Goal: Register for event/course

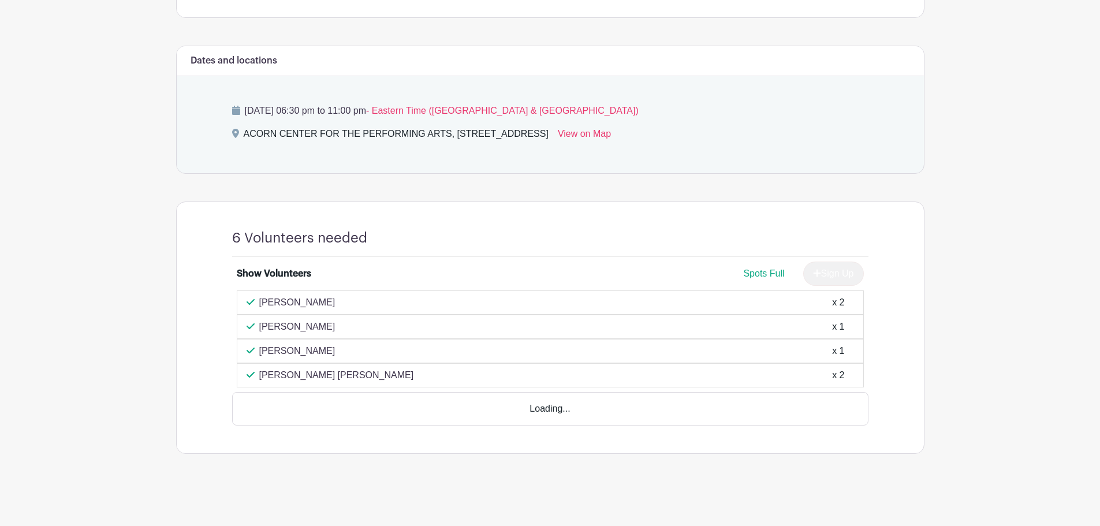
scroll to position [406, 0]
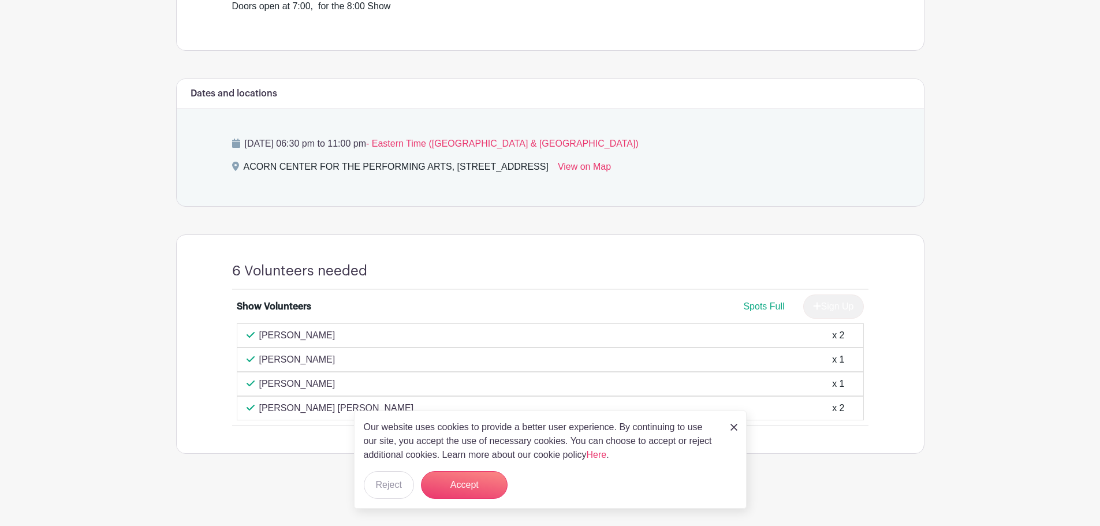
click at [1000, 307] on main "Log In Sign Up for Free Acorn Events 10,000 Maniacs Created by [PERSON_NAME] Co…" at bounding box center [550, 60] width 1100 height 932
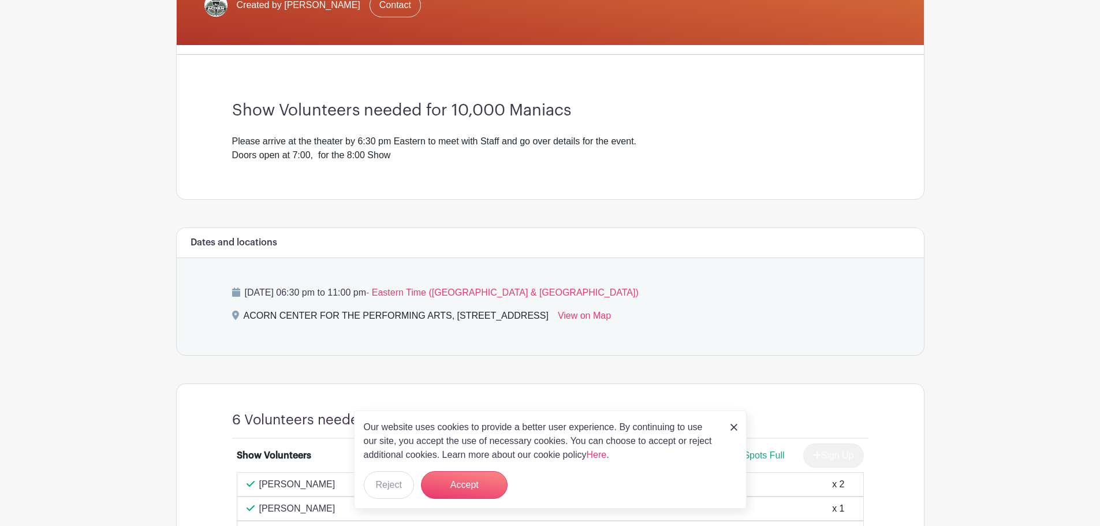
scroll to position [233, 0]
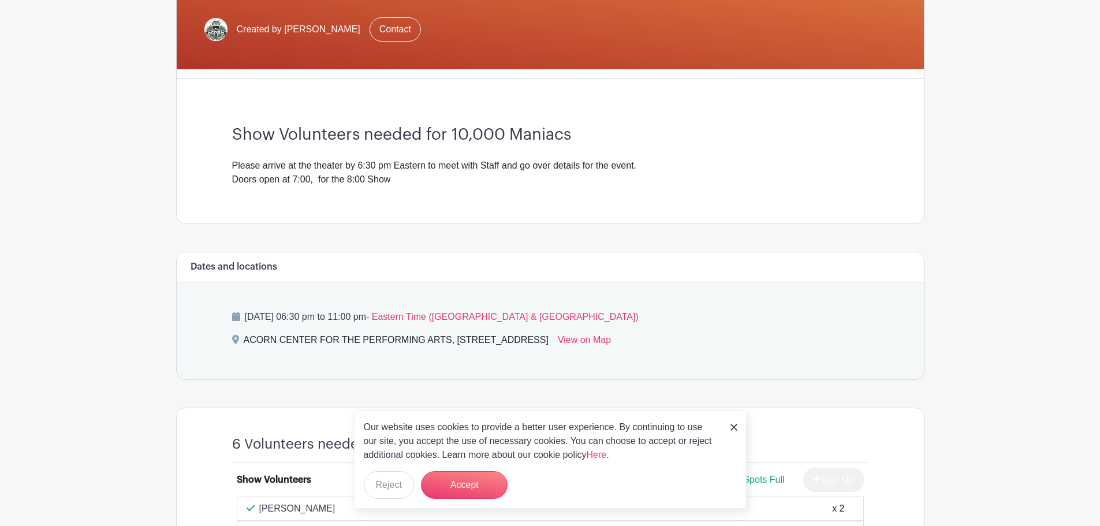
click at [732, 429] on img at bounding box center [734, 427] width 7 height 7
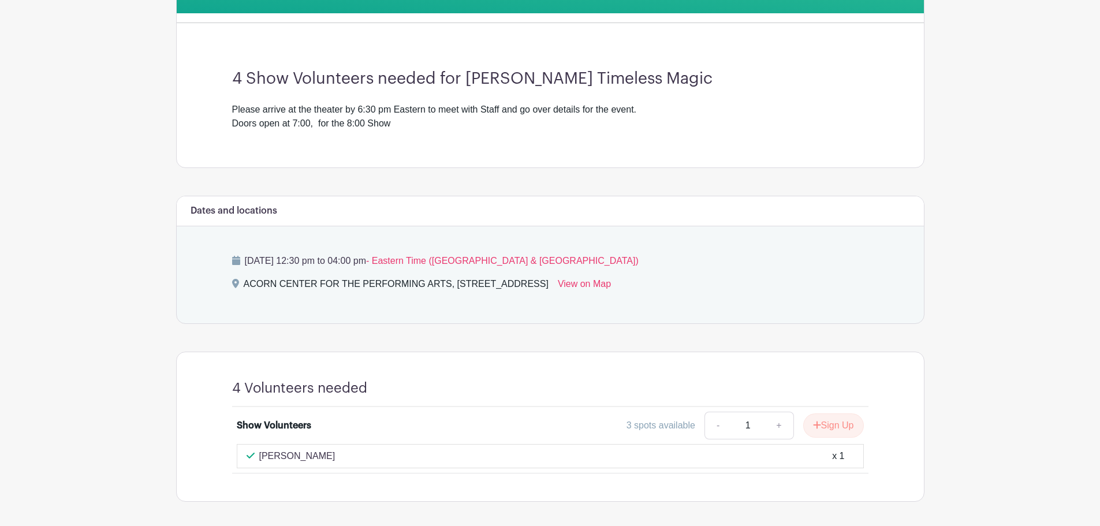
scroll to position [337, 0]
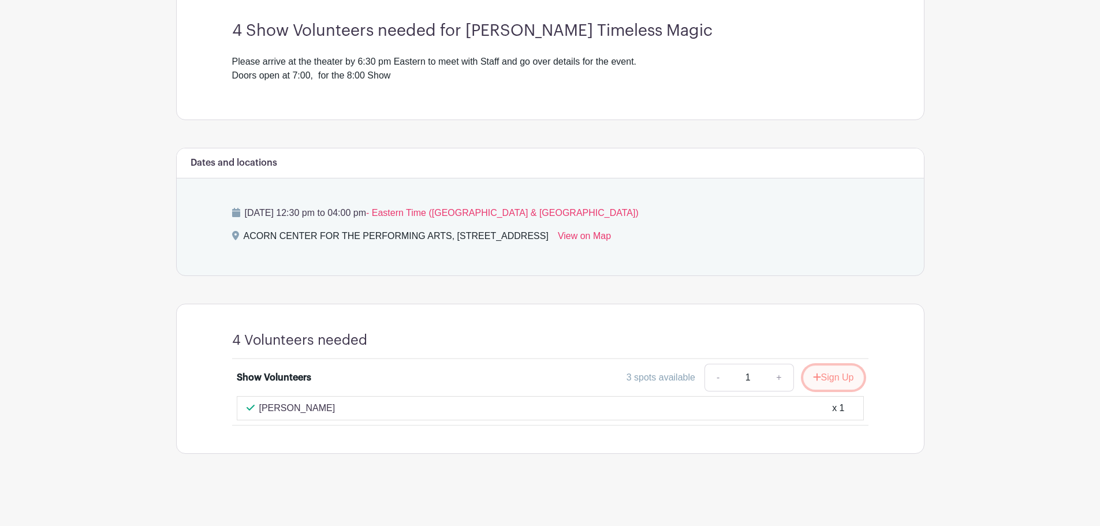
click at [836, 375] on button "Sign Up" at bounding box center [833, 378] width 61 height 24
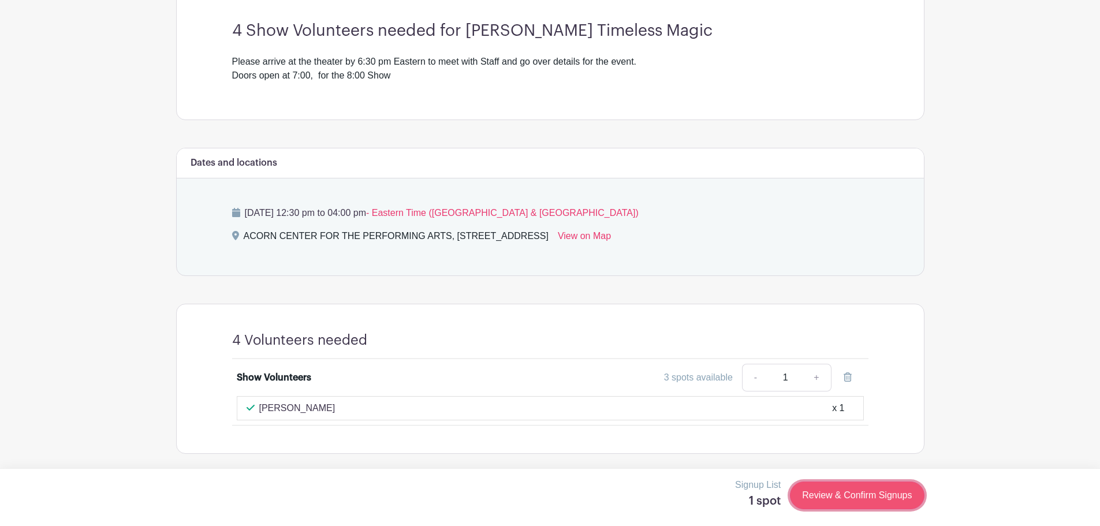
click at [843, 493] on link "Review & Confirm Signups" at bounding box center [857, 496] width 134 height 28
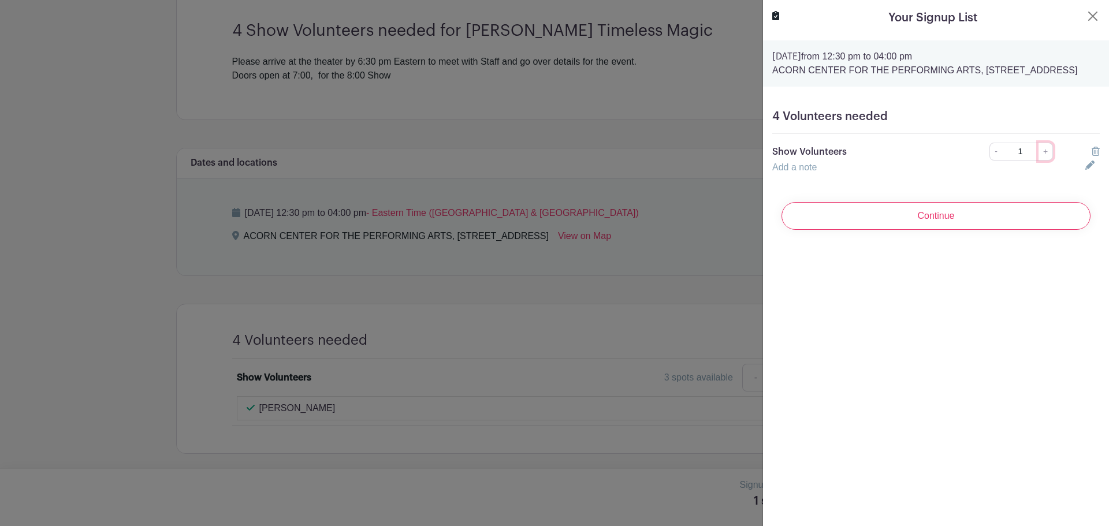
click at [1041, 161] on link "+" at bounding box center [1045, 152] width 14 height 18
type input "2"
click at [968, 229] on input "Continue" at bounding box center [935, 216] width 309 height 28
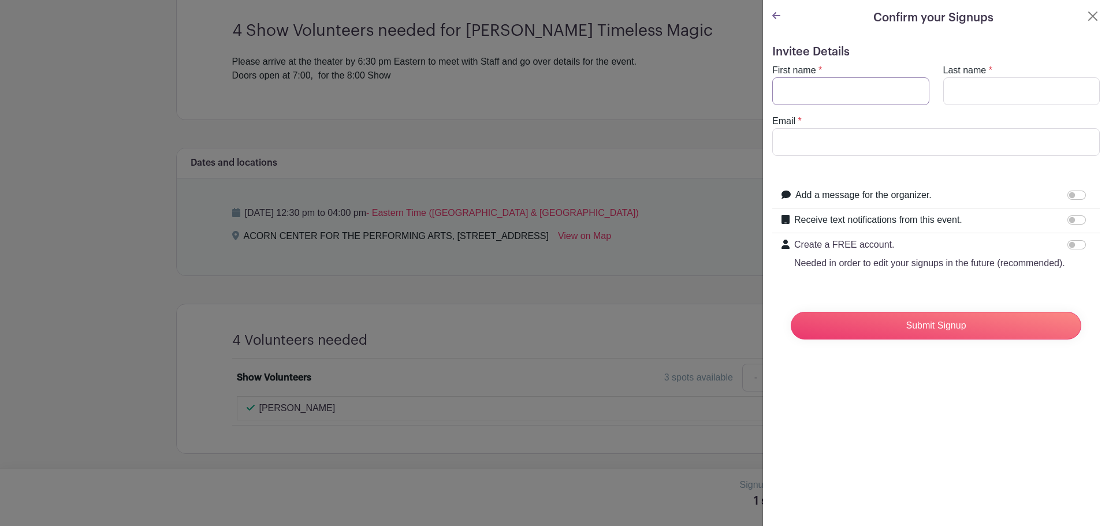
click at [875, 93] on input "First name" at bounding box center [850, 91] width 157 height 28
type input "Ron"
type input "Cichon"
type input "roncichon@hotmail.com"
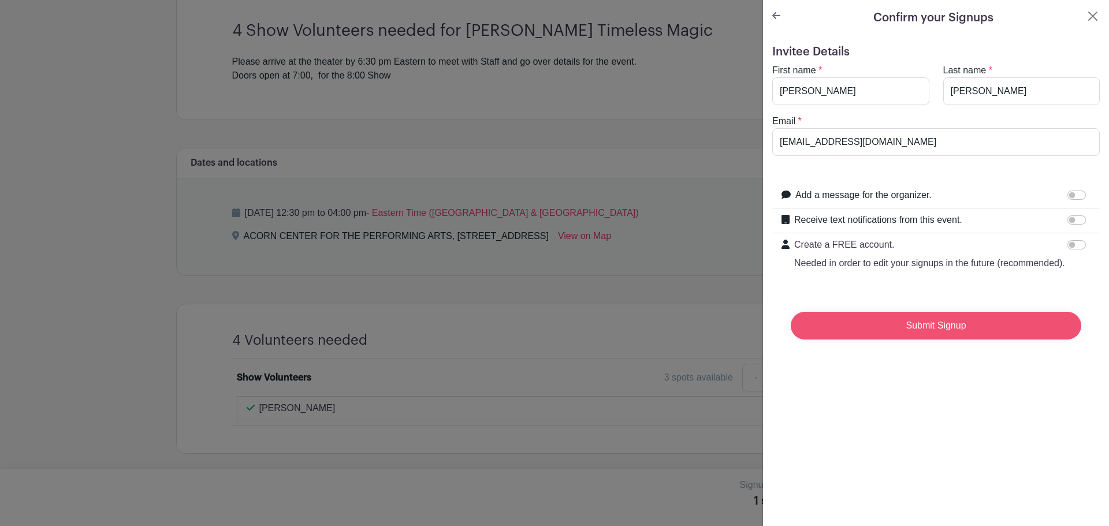
click at [941, 336] on input "Submit Signup" at bounding box center [936, 326] width 290 height 28
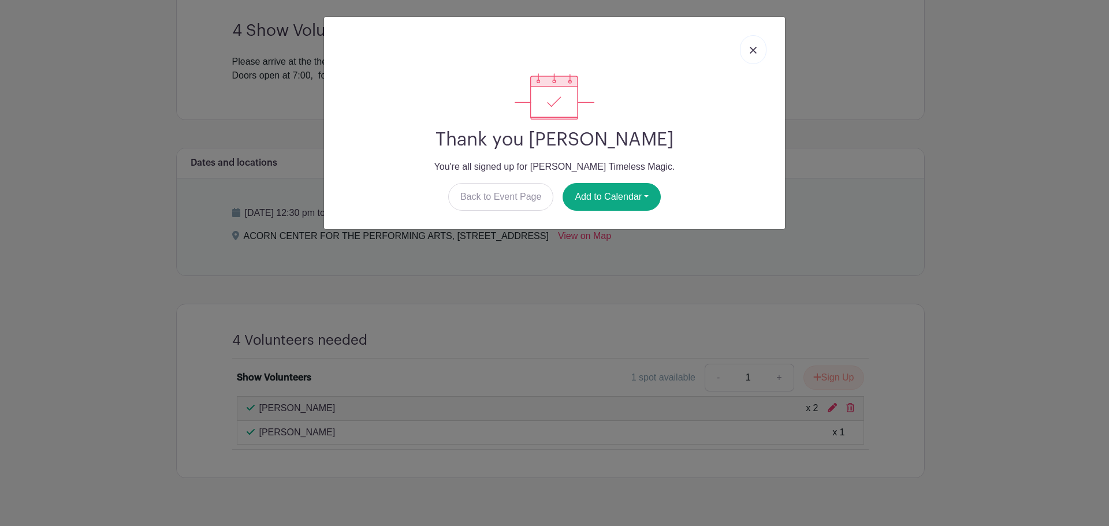
drag, startPoint x: 426, startPoint y: 164, endPoint x: 673, endPoint y: 170, distance: 247.2
click at [673, 170] on p "You're all signed up for Sean Masterson’s Timeless Magic." at bounding box center [554, 167] width 442 height 14
drag, startPoint x: 530, startPoint y: 166, endPoint x: 672, endPoint y: 164, distance: 141.5
click at [672, 164] on p "You're all signed up for Sean Masterson’s Timeless Magic." at bounding box center [554, 167] width 442 height 14
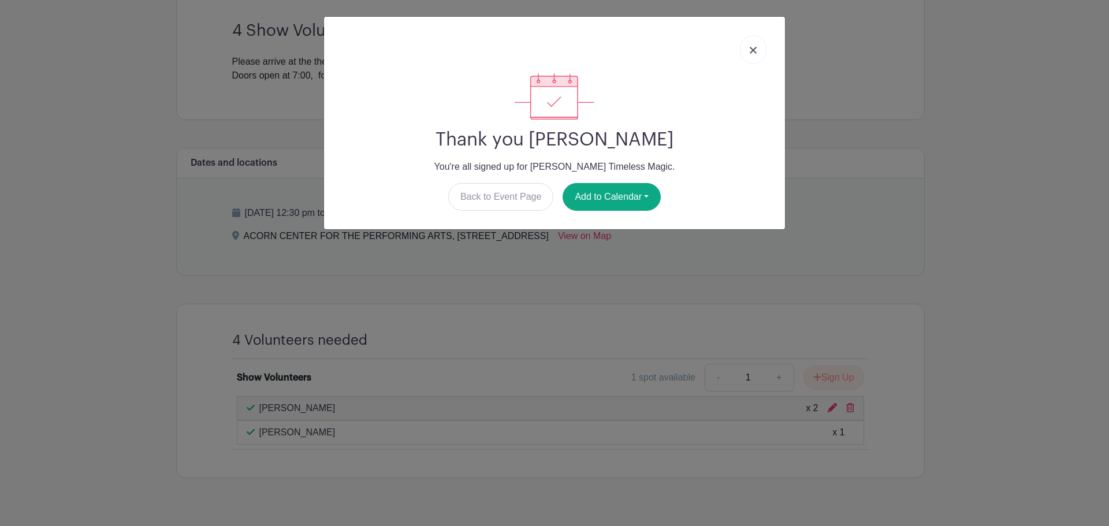
copy p "Sean Masterson’s Timeless Magic"
click at [1015, 196] on div "Thank you Ron Cichon You're all signed up for Sean Masterson’s Timeless Magic. …" at bounding box center [554, 263] width 1109 height 526
